Goal: Information Seeking & Learning: Find specific fact

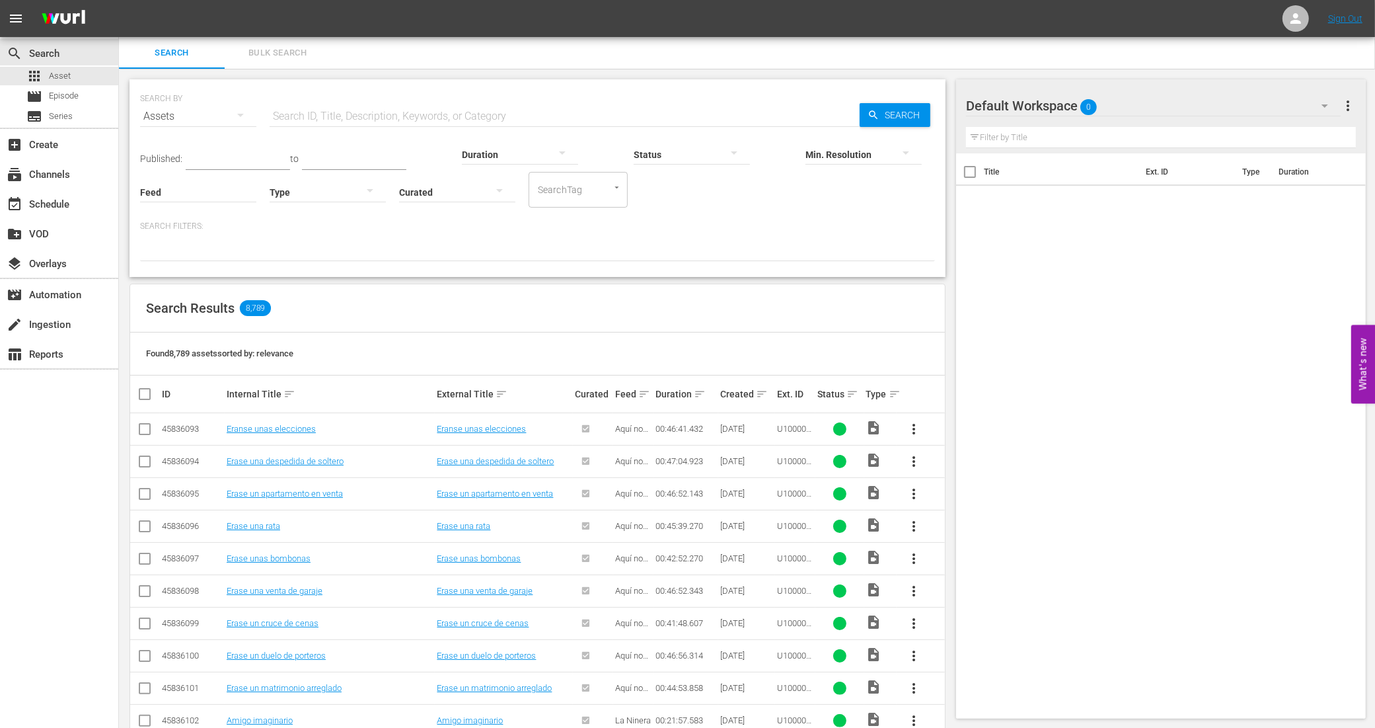
click at [306, 111] on input "text" at bounding box center [565, 116] width 590 height 32
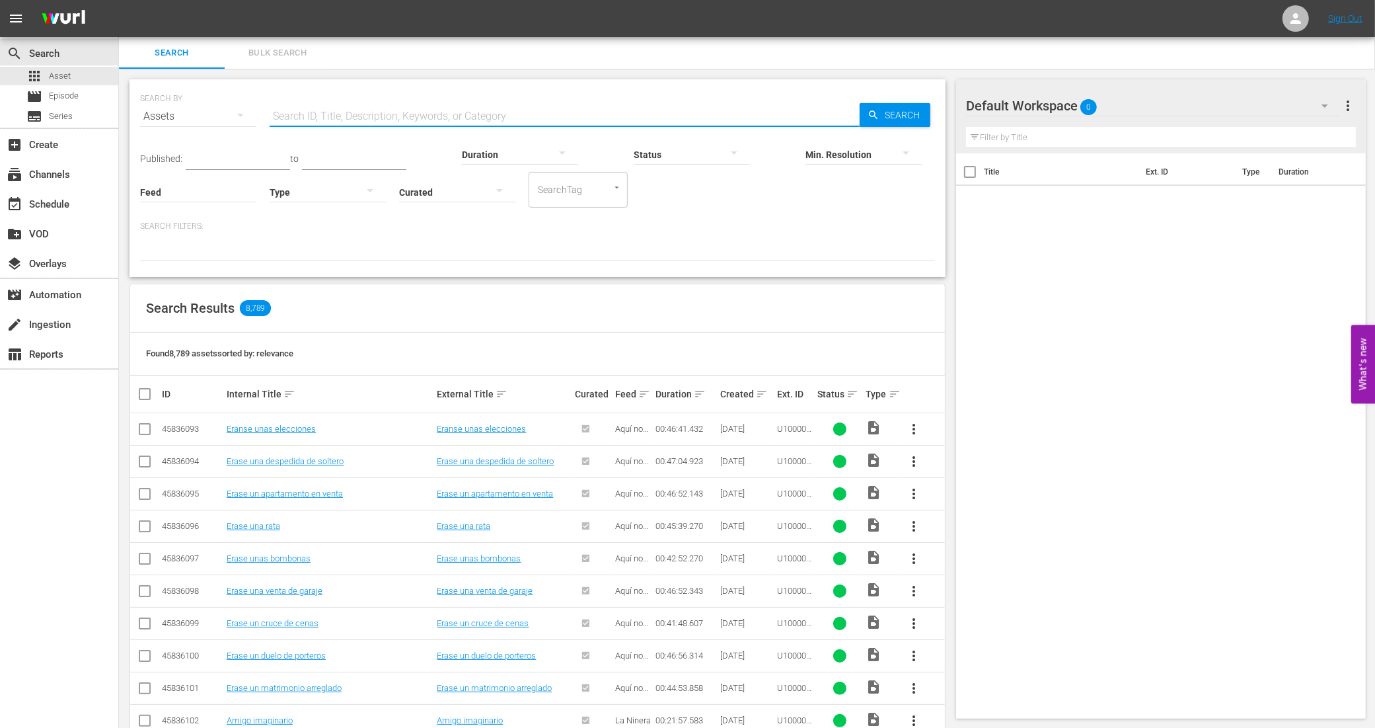
click at [351, 116] on input "text" at bounding box center [565, 116] width 590 height 32
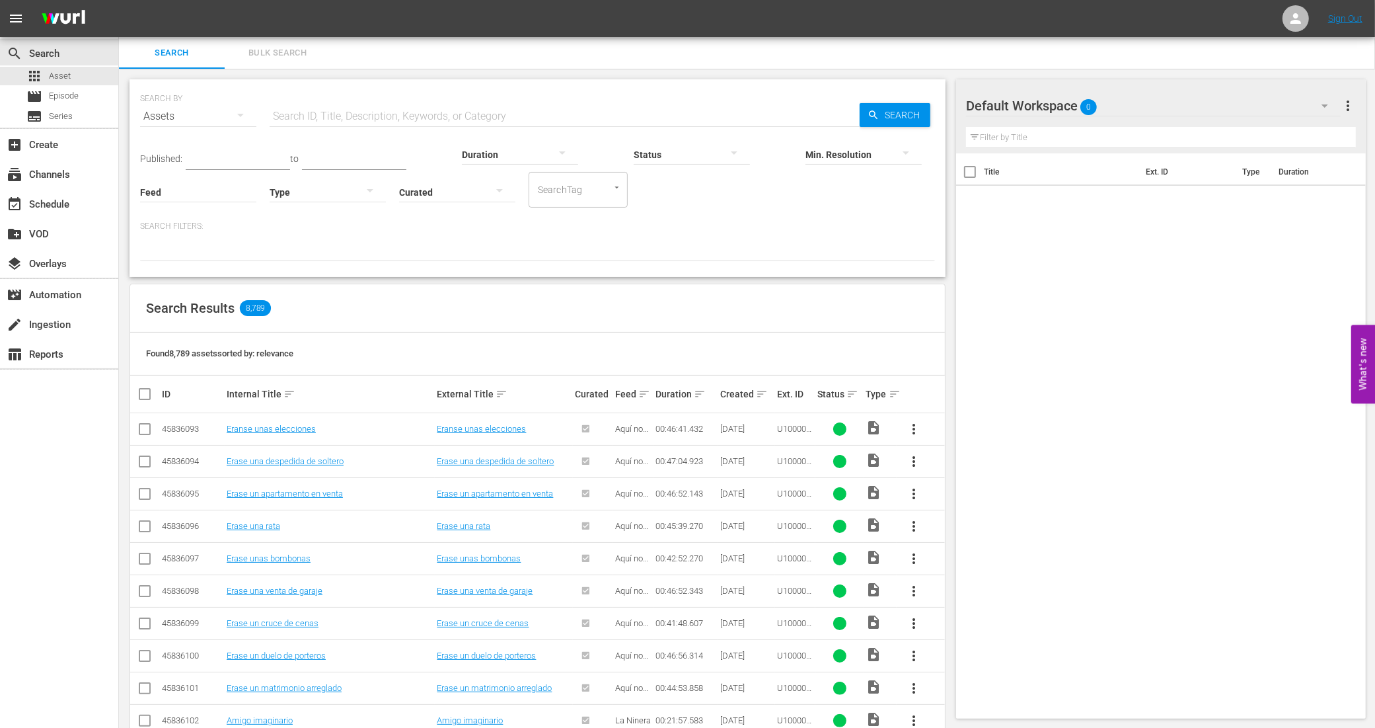
click at [504, 114] on input "text" at bounding box center [565, 116] width 590 height 32
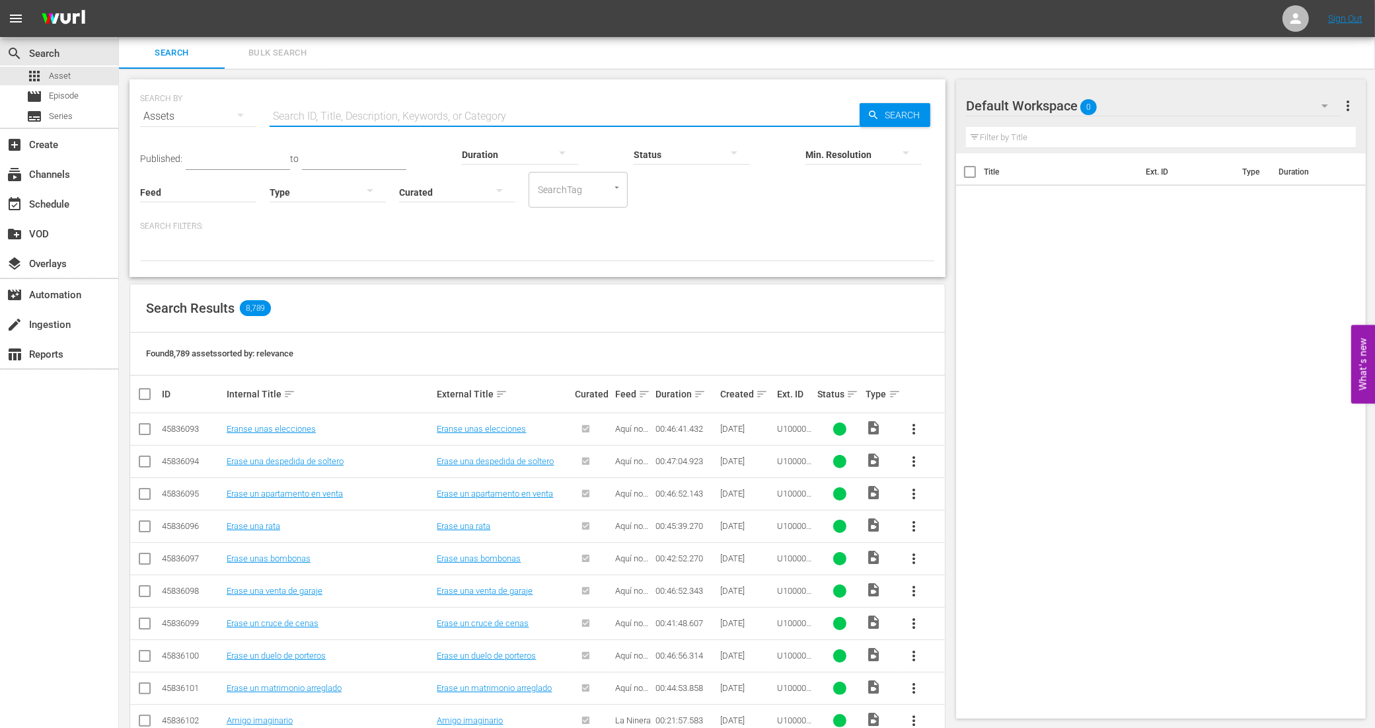
paste input "938495_U700324_BRA_14"
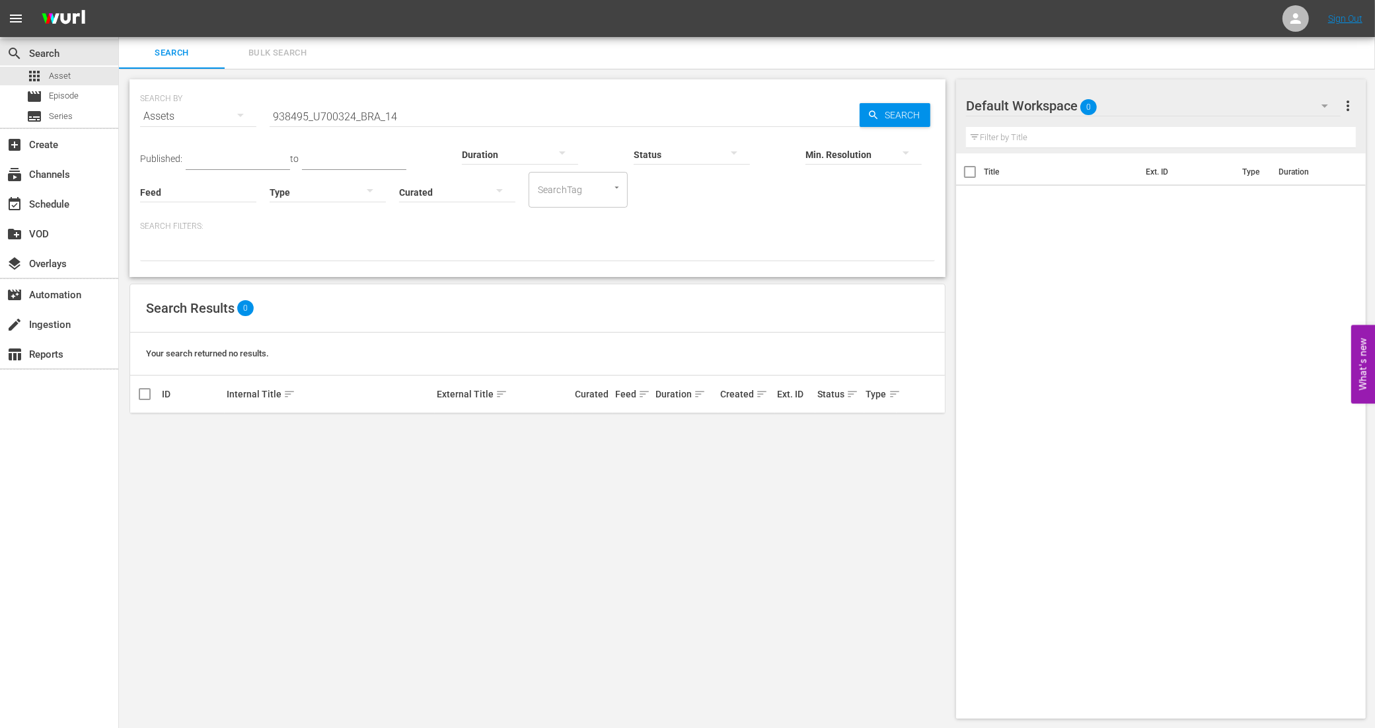
click at [462, 124] on div "Duration" at bounding box center [520, 146] width 116 height 48
click at [414, 116] on input "938495_U700324_BRA_14" at bounding box center [565, 116] width 590 height 32
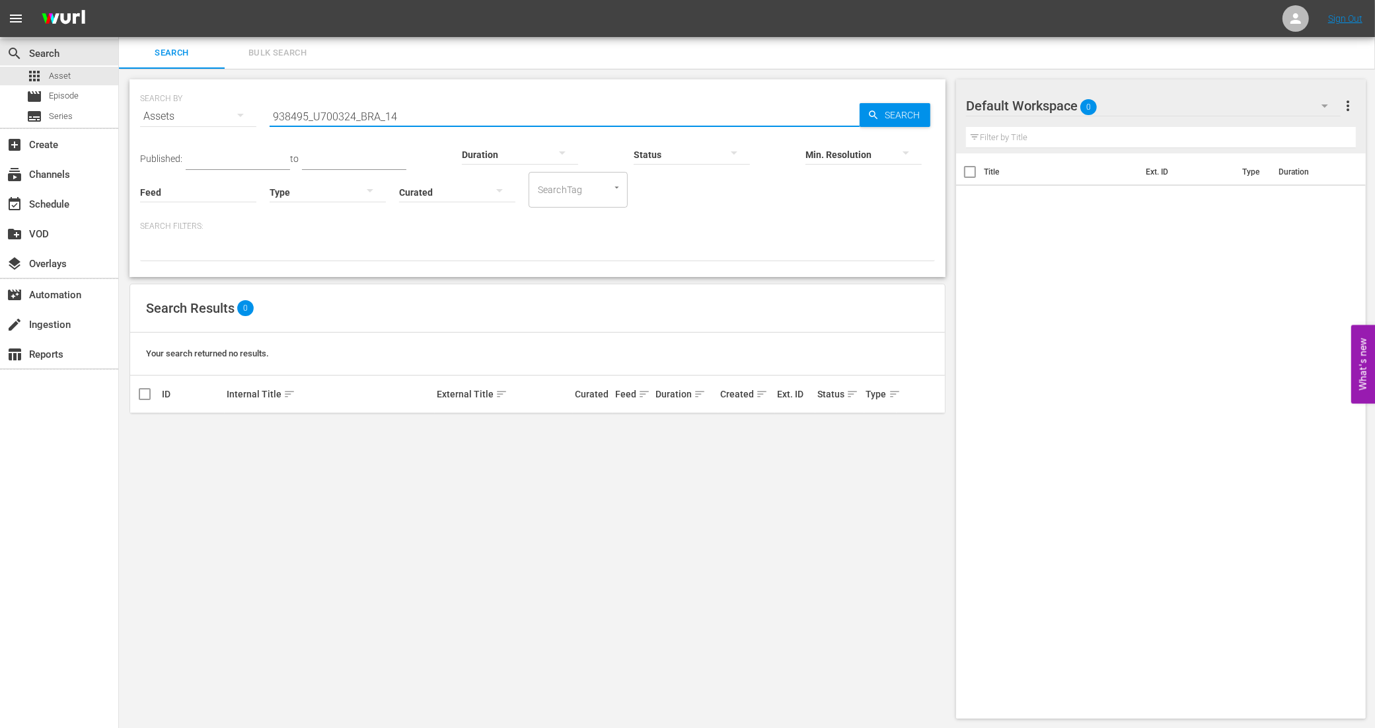
drag, startPoint x: 420, startPoint y: 116, endPoint x: 256, endPoint y: 111, distance: 164.6
click at [256, 111] on div "SEARCH BY Search By Assets Search ID, Title, Description, Keywords, or Category…" at bounding box center [537, 109] width 795 height 48
paste input "55_LAT"
type input "938495_U700355_LAT"
drag, startPoint x: 404, startPoint y: 116, endPoint x: 151, endPoint y: 116, distance: 253.2
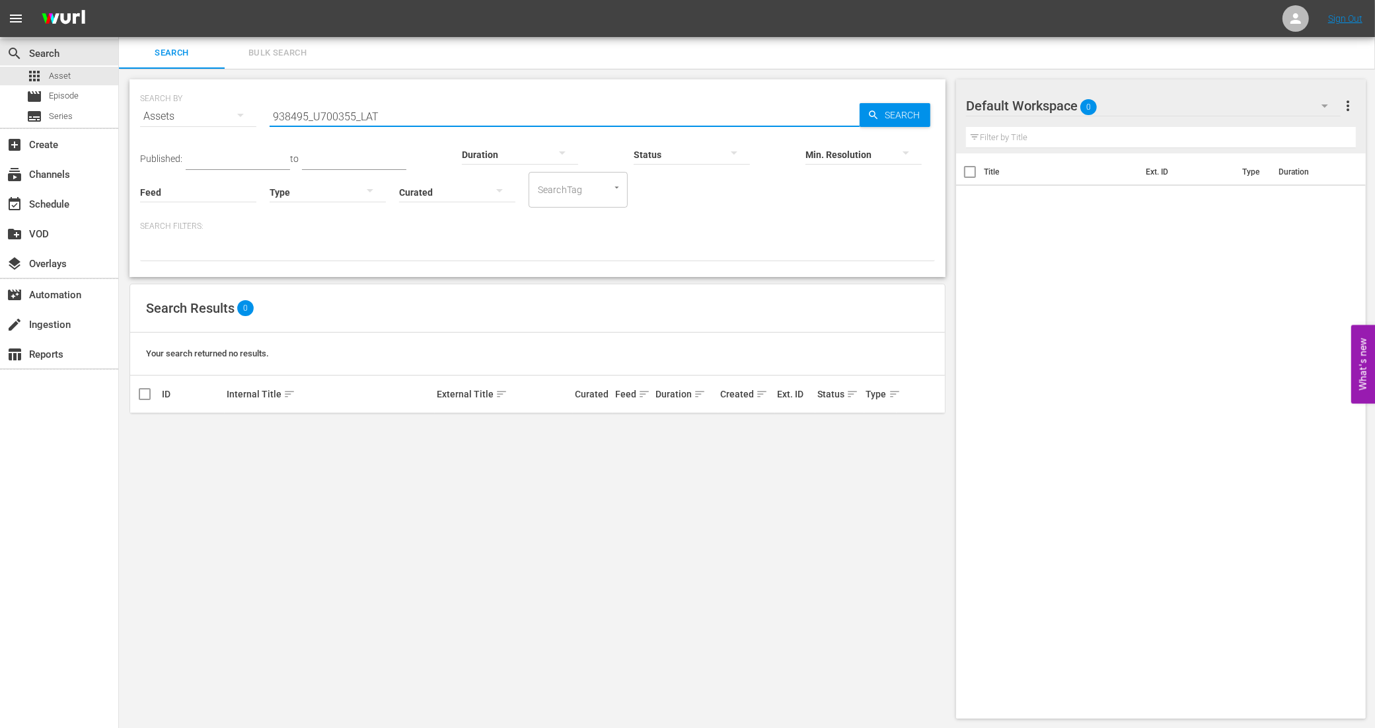
click at [151, 116] on div "SEARCH BY Search By Assets Search ID, Title, Description, Keywords, or Category…" at bounding box center [537, 109] width 795 height 48
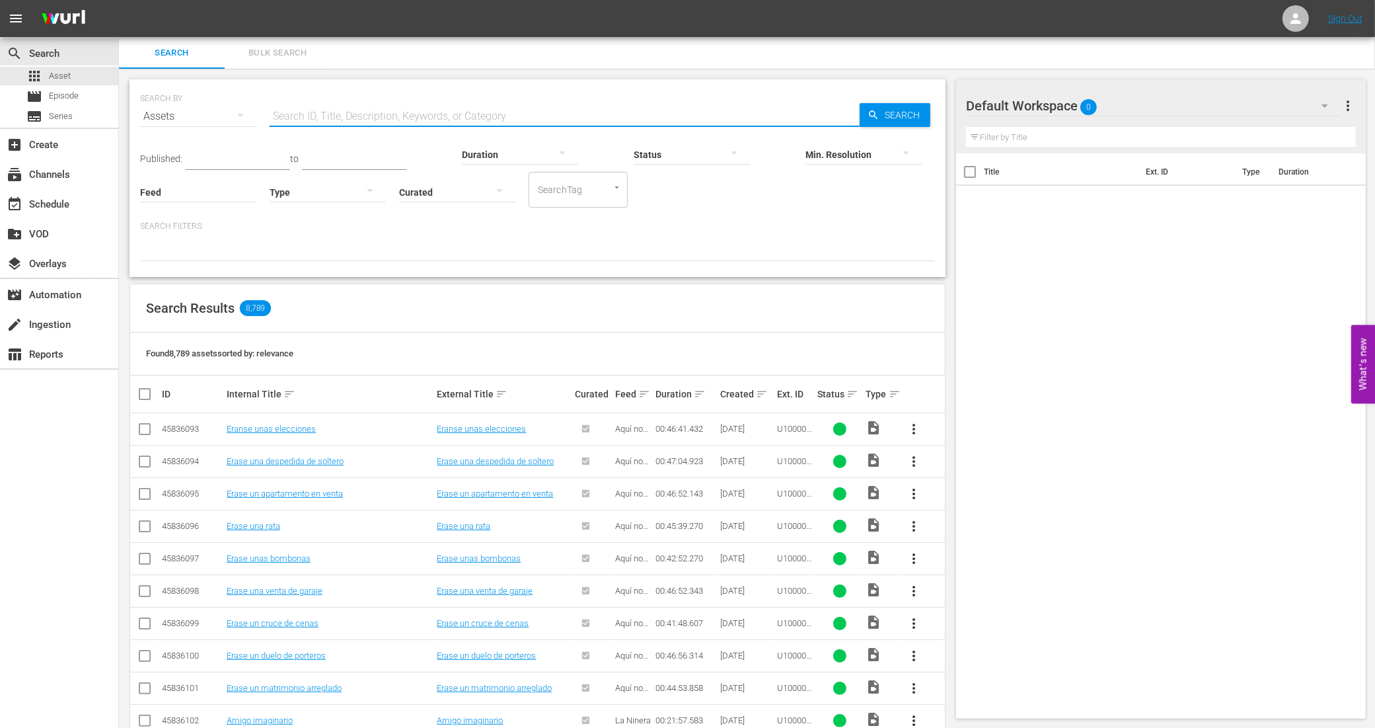
click at [354, 113] on input "text" at bounding box center [565, 116] width 590 height 32
paste input "938495_U700324_BRA_14"
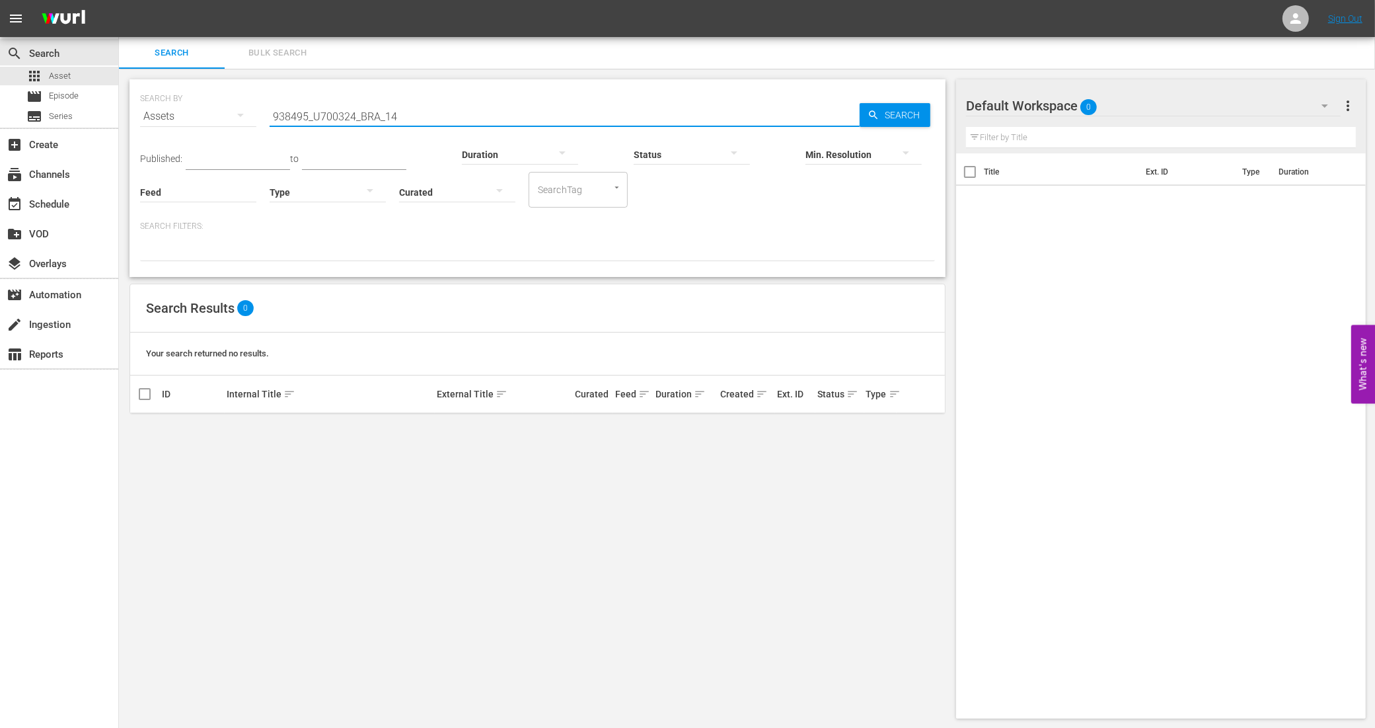
type input "938495_U700324_BRA_14"
click at [923, 103] on span "Search" at bounding box center [905, 115] width 51 height 24
drag, startPoint x: 414, startPoint y: 111, endPoint x: 259, endPoint y: 96, distance: 156.1
click at [259, 96] on div "SEARCH BY Search By Assets Search ID, Title, Description, Keywords, or Category…" at bounding box center [537, 109] width 795 height 48
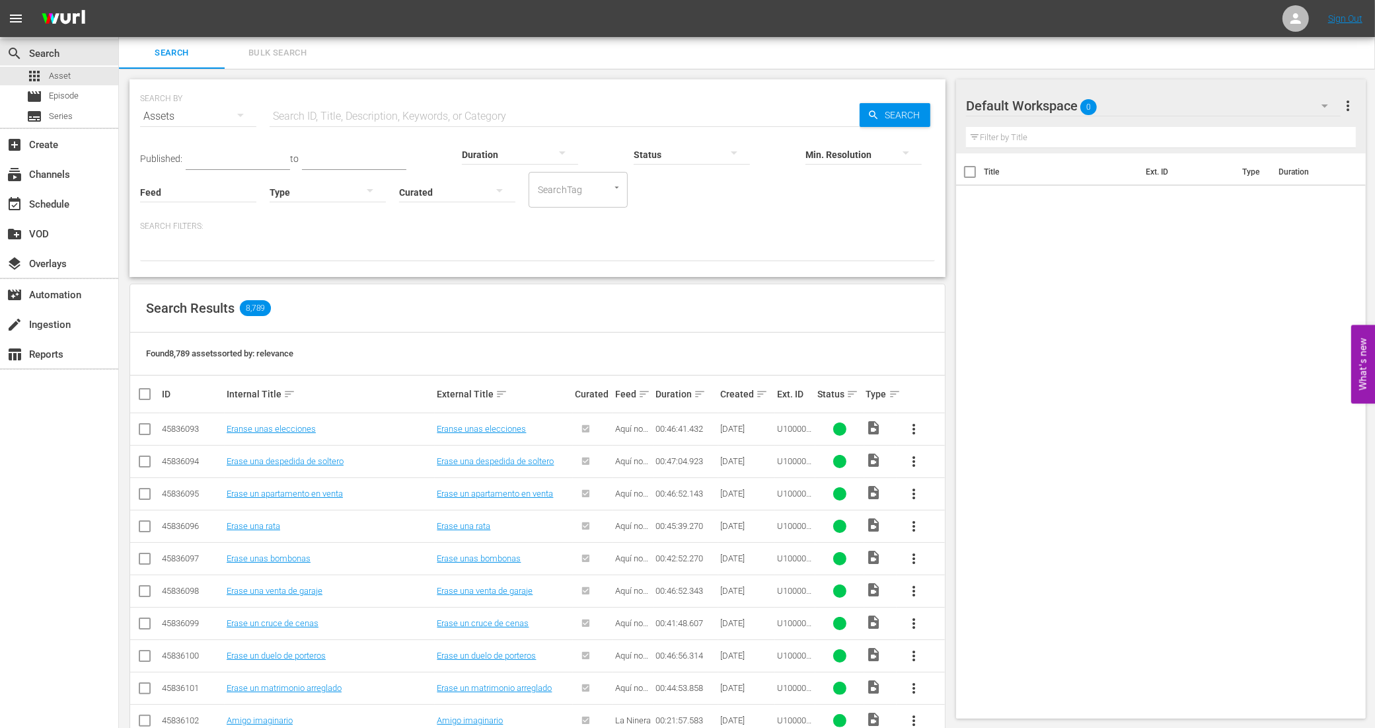
click at [477, 129] on div "Duration" at bounding box center [520, 146] width 116 height 48
click at [480, 120] on input "text" at bounding box center [565, 116] width 590 height 32
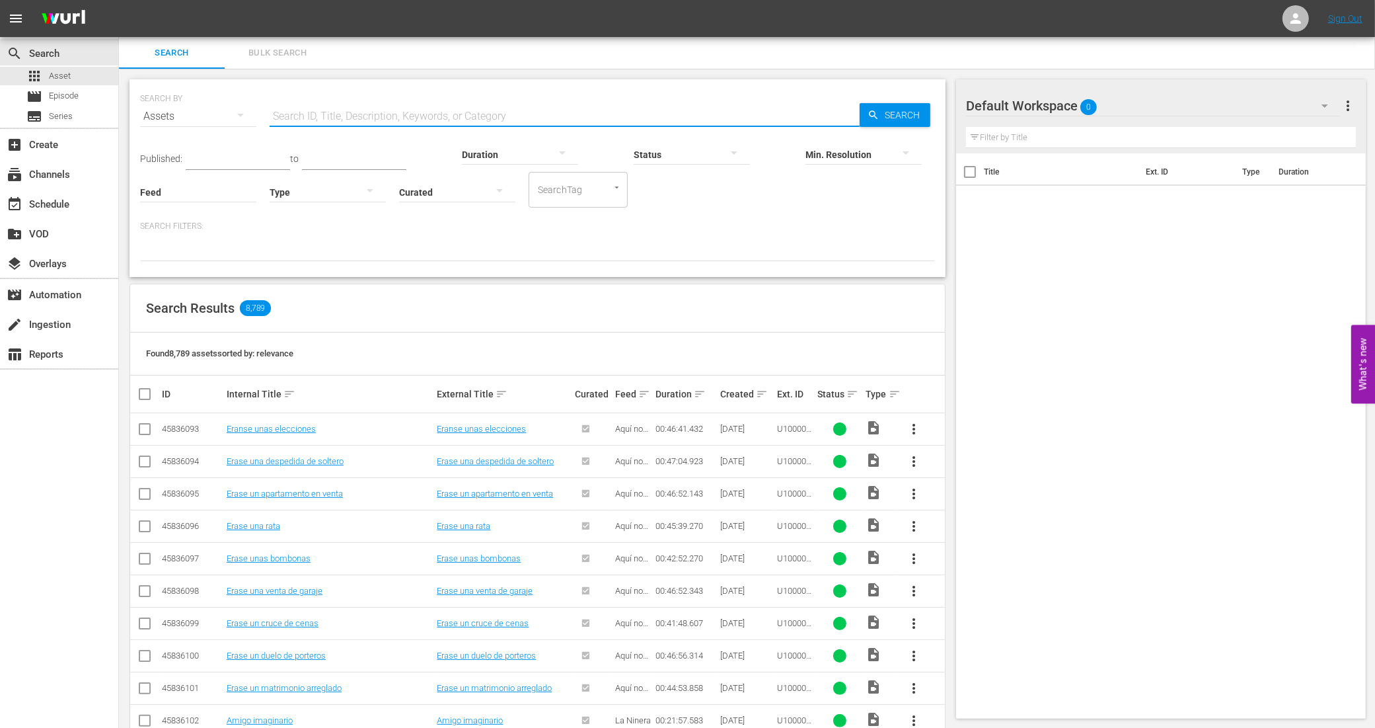
paste input "938495_U700324_BRA_14"
type input "938495_U700324_BRA_14"
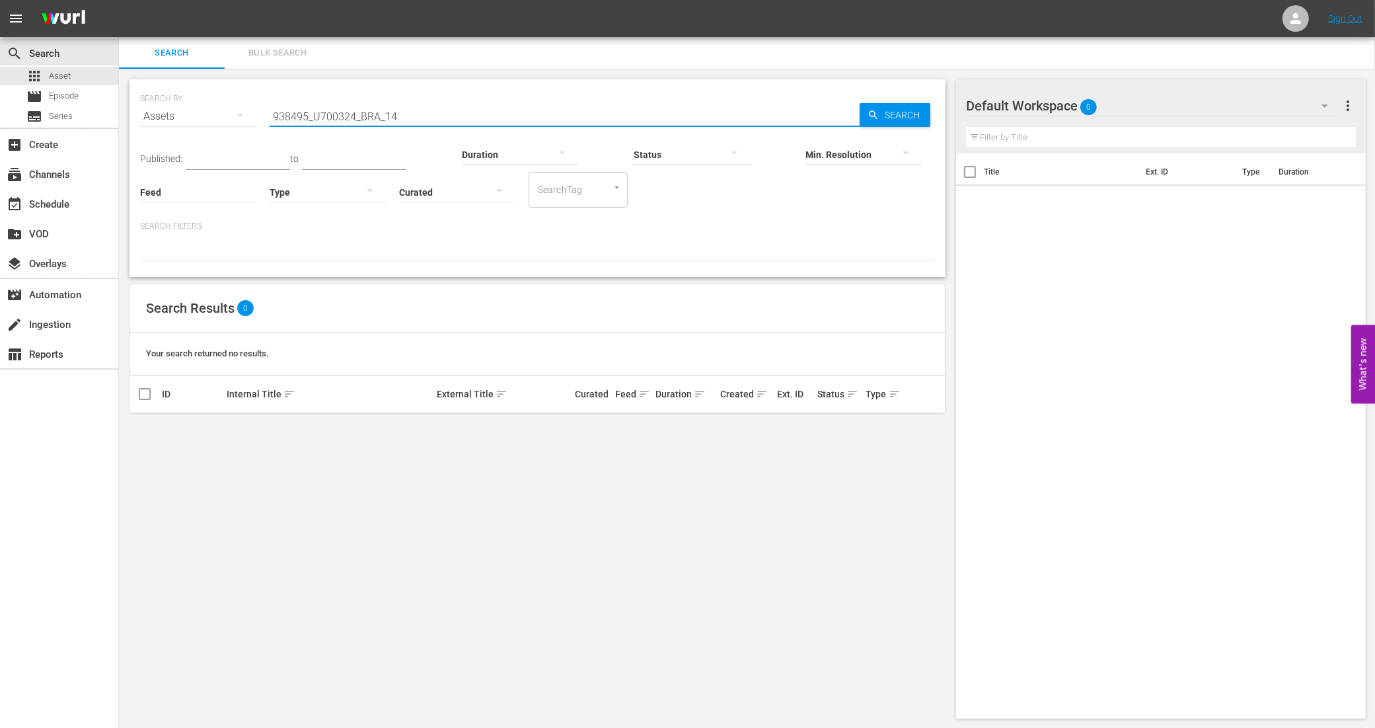
drag, startPoint x: 480, startPoint y: 120, endPoint x: 258, endPoint y: 102, distance: 222.1
click at [258, 102] on div "SEARCH BY Search By Assets Search ID, Title, Description, Keywords, or Category…" at bounding box center [537, 109] width 795 height 48
